Goal: Download file/media

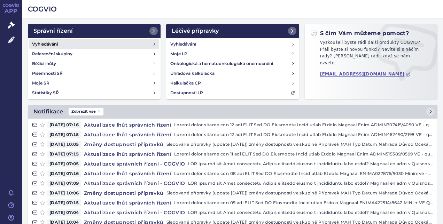
click at [44, 44] on h4 "Vyhledávání" at bounding box center [45, 44] width 26 height 7
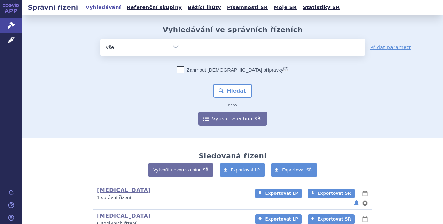
click at [200, 49] on ul at bounding box center [274, 46] width 181 height 15
click at [184, 49] on select at bounding box center [184, 46] width 0 height 17
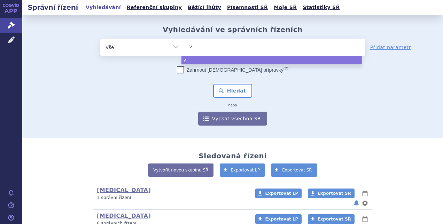
type input "ve"
type input "v"
type input "ki"
type input "kis"
type input "kisq"
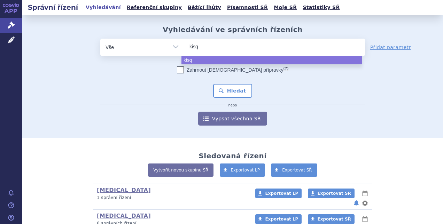
type input "kisqa"
type input "[MEDICAL_DATA]"
select select "[MEDICAL_DATA]"
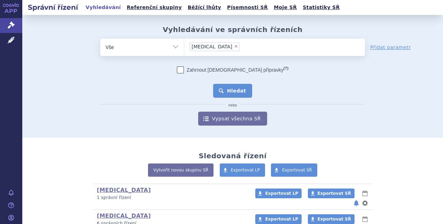
click at [236, 93] on button "Hledat" at bounding box center [232, 91] width 39 height 14
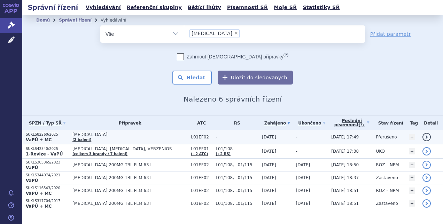
click at [41, 138] on strong "VaPÚ + MC" at bounding box center [39, 139] width 26 height 5
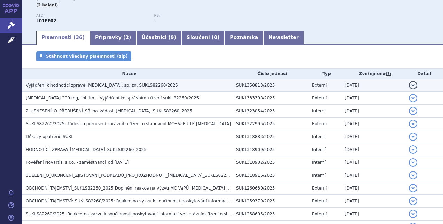
scroll to position [88, 0]
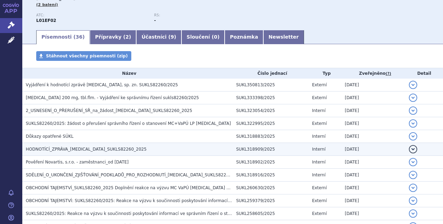
click at [66, 148] on span "HODNOTÍCÍ_ZPRÁVA_KISQALI_SUKLS82260_2025" at bounding box center [86, 149] width 121 height 5
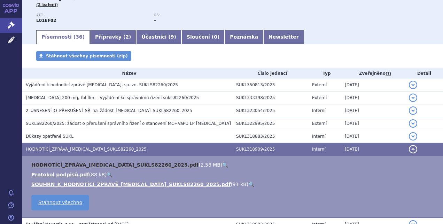
click at [68, 163] on link "HODNOTÍCÍ_ZPRÁVA_KISQALI_SUKLS82260_2025.pdf" at bounding box center [114, 165] width 167 height 6
